Goal: Navigation & Orientation: Understand site structure

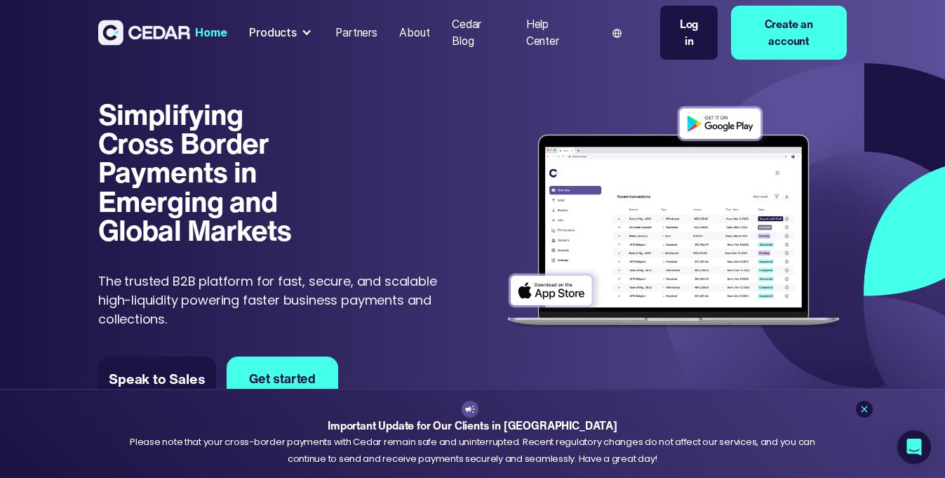
click at [414, 33] on div "About" at bounding box center [414, 33] width 30 height 17
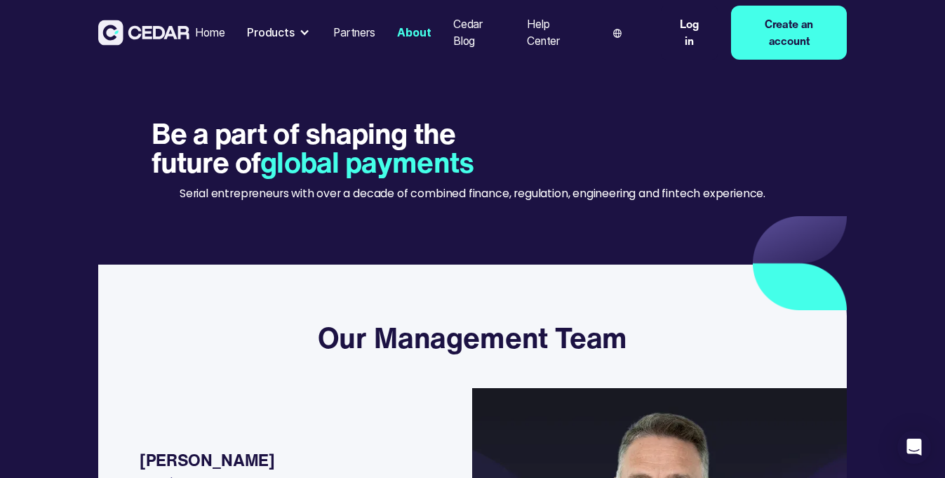
click at [216, 31] on div "Home" at bounding box center [209, 33] width 29 height 17
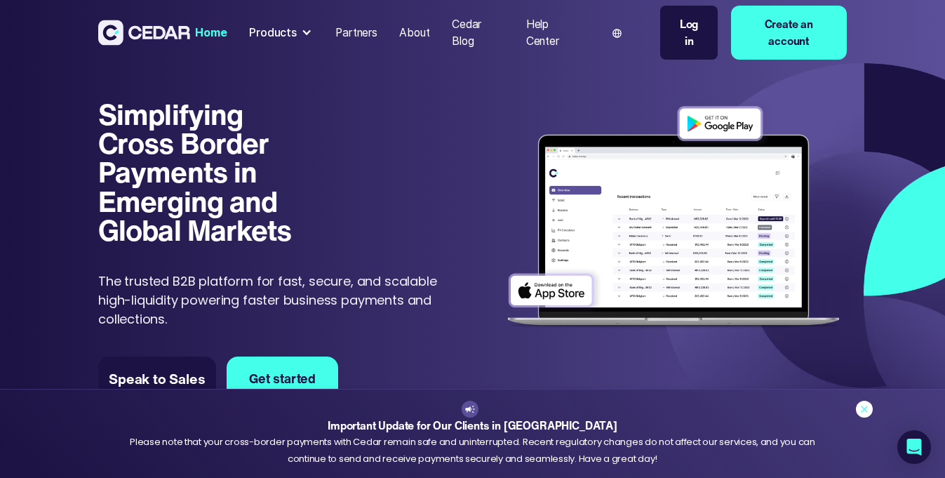
click at [861, 406] on icon at bounding box center [863, 408] width 11 height 11
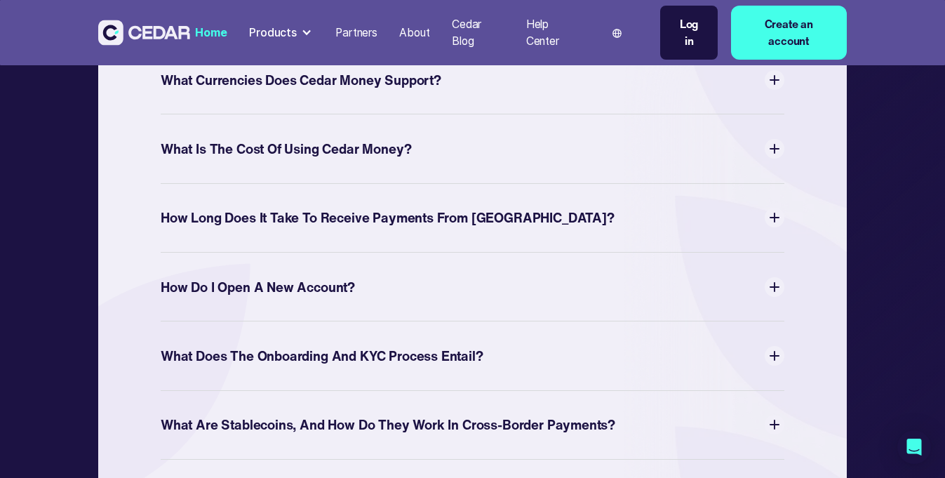
scroll to position [5076, 0]
